Goal: Task Accomplishment & Management: Manage account settings

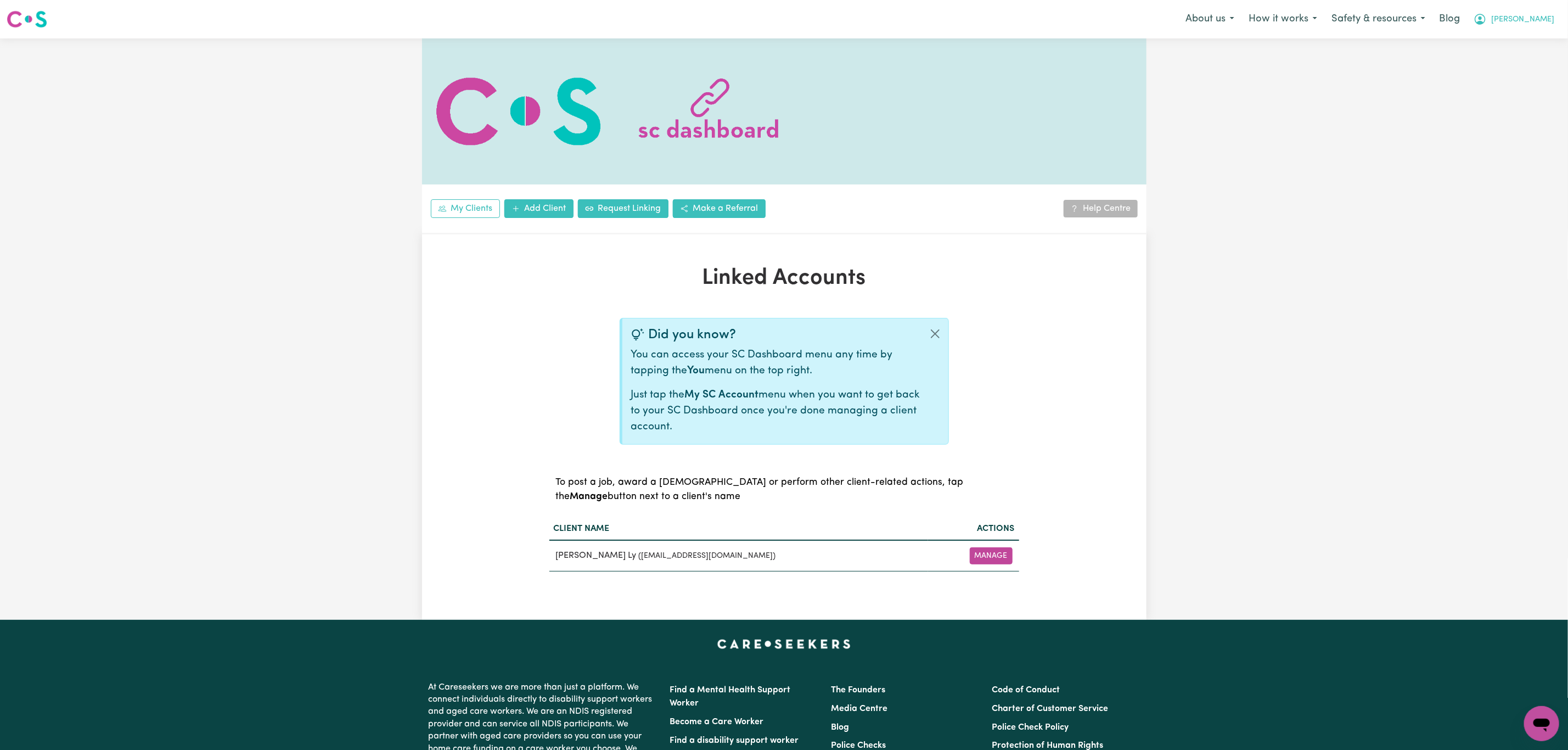
click at [1538, 16] on span "[PERSON_NAME]" at bounding box center [1523, 20] width 63 height 12
click at [1530, 72] on link "Logout" at bounding box center [1517, 63] width 86 height 21
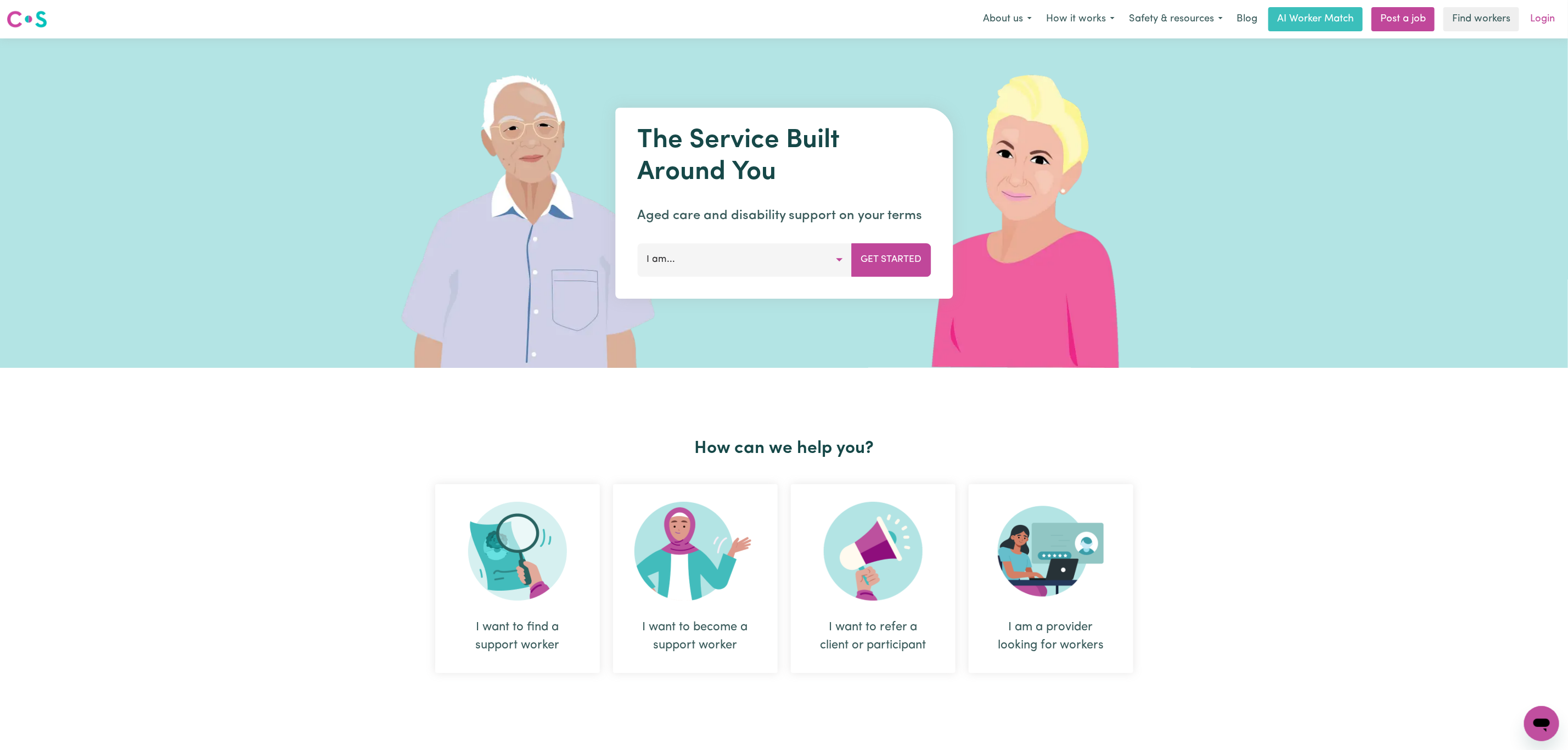
click at [1542, 24] on link "Login" at bounding box center [1542, 20] width 38 height 24
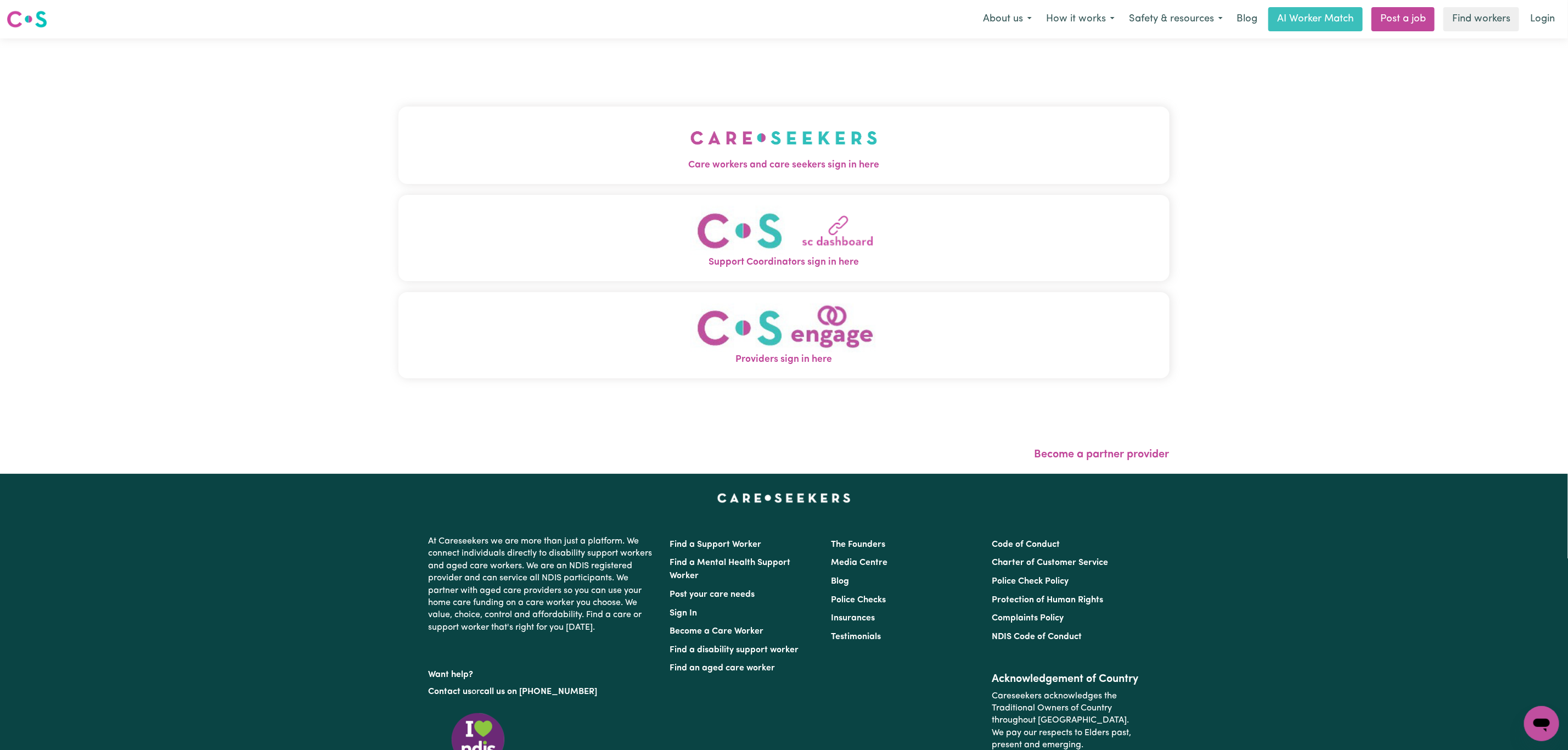
click at [840, 152] on button "Care workers and care seekers sign in here" at bounding box center [784, 145] width 771 height 77
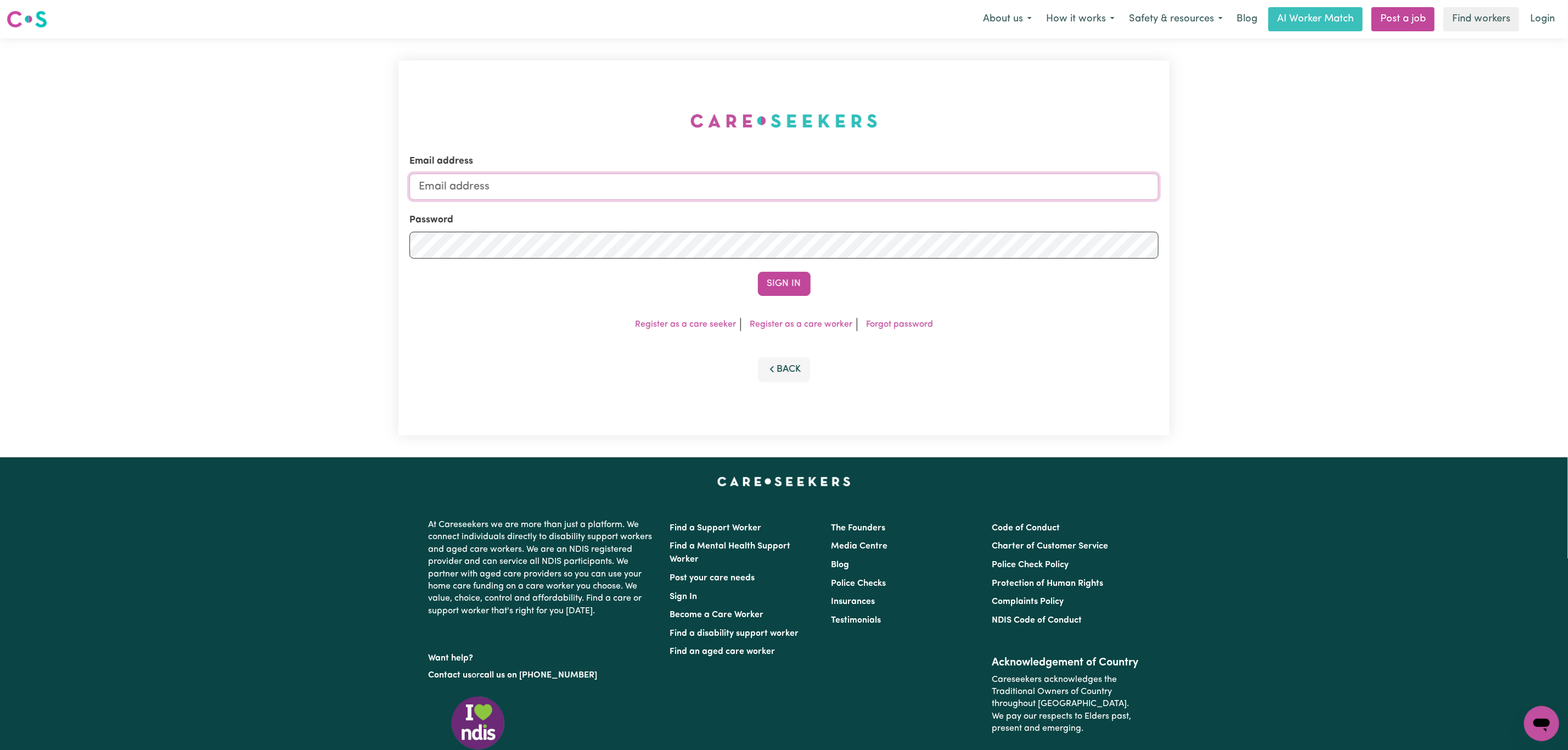
type input "[EMAIL_ADDRESS][PERSON_NAME][DOMAIN_NAME]"
drag, startPoint x: 822, startPoint y: 277, endPoint x: 803, endPoint y: 280, distance: 19.2
click at [821, 277] on div "Sign In" at bounding box center [784, 284] width 749 height 24
click at [797, 280] on button "Sign In" at bounding box center [784, 284] width 53 height 24
